Goal: Check status: Check status

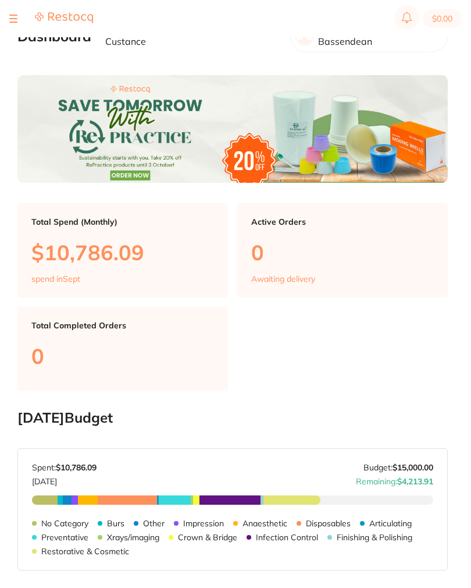
click at [3, 11] on section "$0.00" at bounding box center [235, 18] width 471 height 37
click at [10, 17] on div at bounding box center [13, 19] width 8 height 14
click at [12, 23] on div at bounding box center [13, 19] width 8 height 14
click at [16, 18] on button at bounding box center [13, 18] width 8 height 1
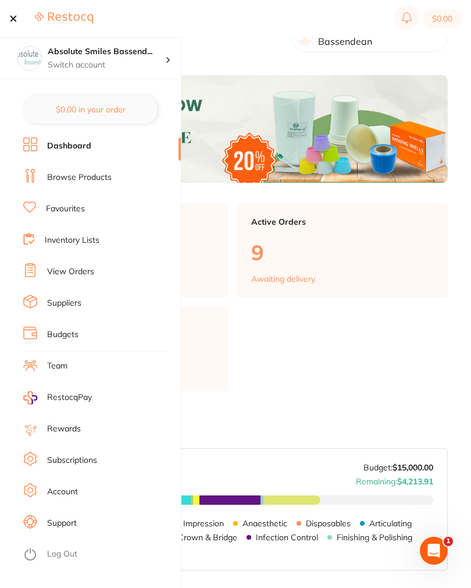
click at [61, 269] on link "View Orders" at bounding box center [70, 272] width 47 height 12
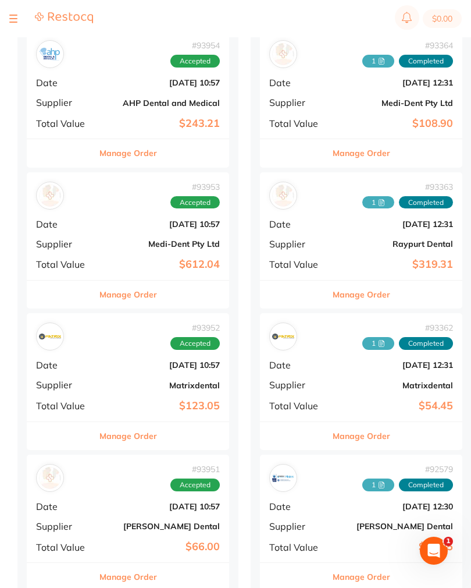
click at [107, 355] on div "# 93952 Accepted Date [DATE] 10:57 Supplier Matrixdental Total Value $123.05" at bounding box center [128, 367] width 202 height 108
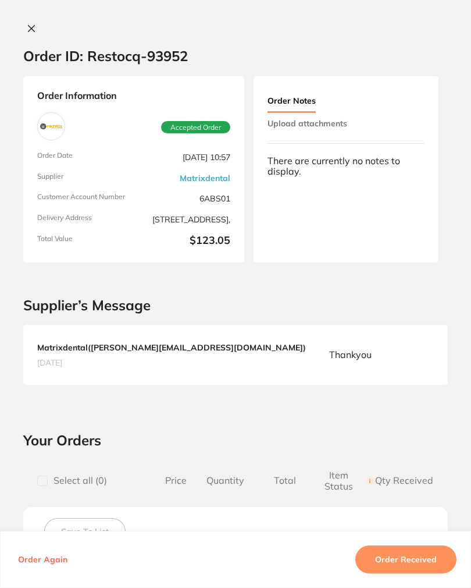
click at [343, 122] on button "Upload attachments" at bounding box center [308, 123] width 80 height 21
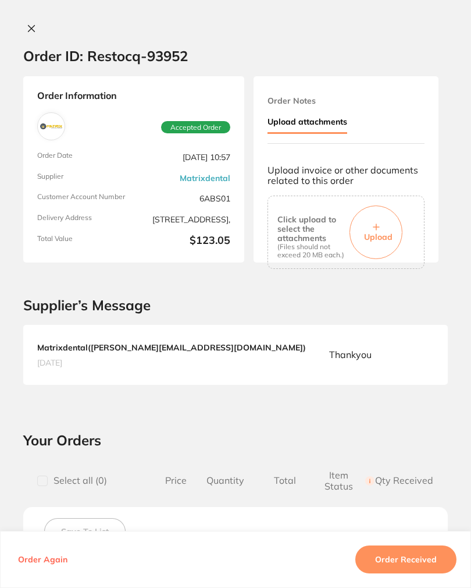
click at [385, 225] on button "Upload" at bounding box center [376, 232] width 53 height 54
click at [437, 572] on button "Order Received" at bounding box center [406, 559] width 101 height 28
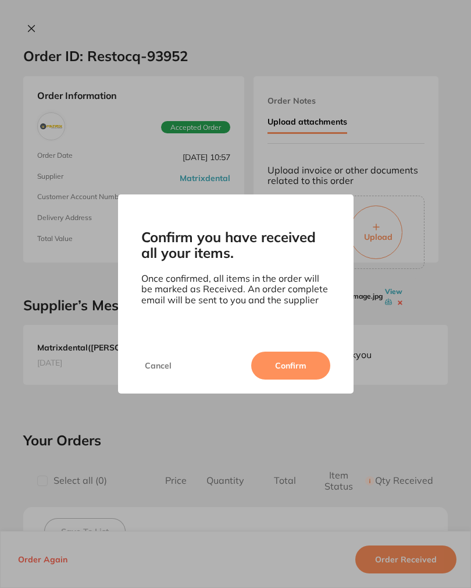
click at [301, 371] on button "Confirm" at bounding box center [290, 365] width 79 height 28
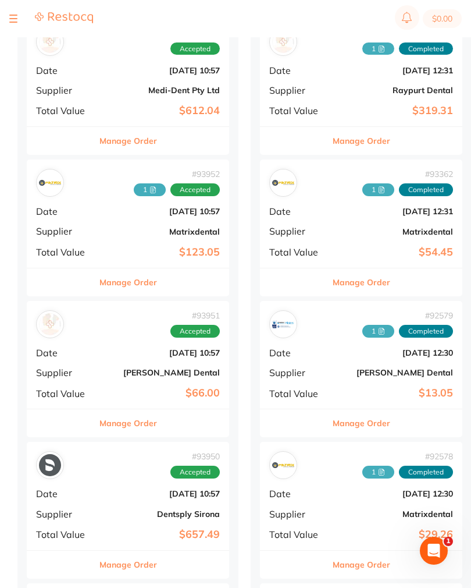
scroll to position [439, 0]
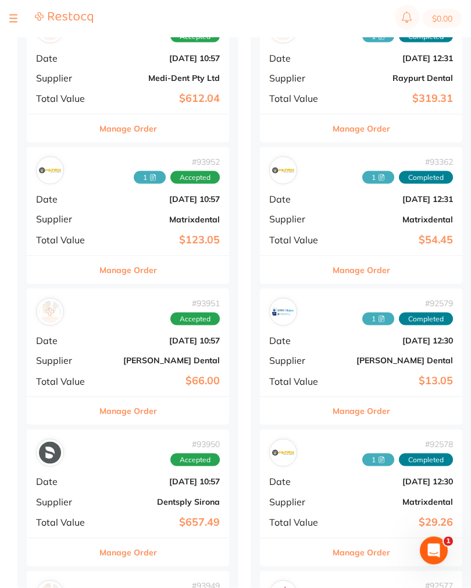
click at [111, 464] on div "# 93950 Accepted Date [DATE] 10:57 Supplier Dentsply Sirona Total Value $657.49" at bounding box center [128, 483] width 202 height 108
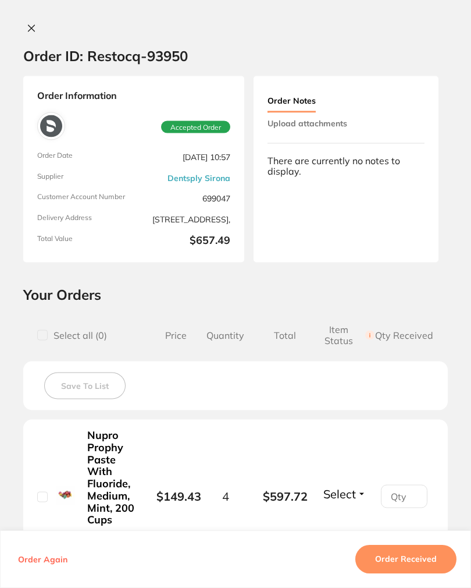
scroll to position [439, 0]
click at [336, 129] on button "Upload attachments" at bounding box center [308, 123] width 80 height 21
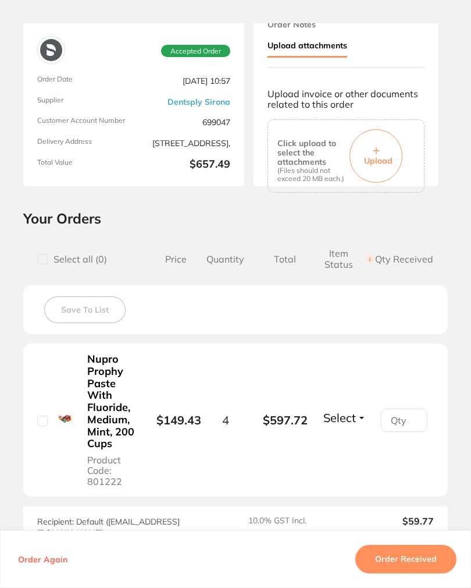
scroll to position [77, 0]
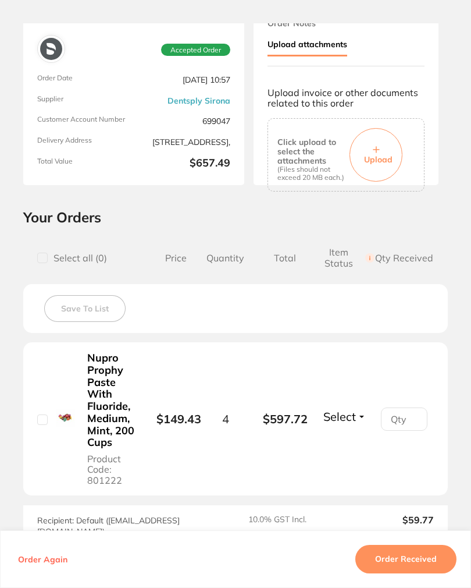
click at [384, 157] on span "Upload" at bounding box center [378, 159] width 29 height 10
click at [414, 572] on button "Order Received" at bounding box center [406, 559] width 101 height 28
